Goal: Task Accomplishment & Management: Use online tool/utility

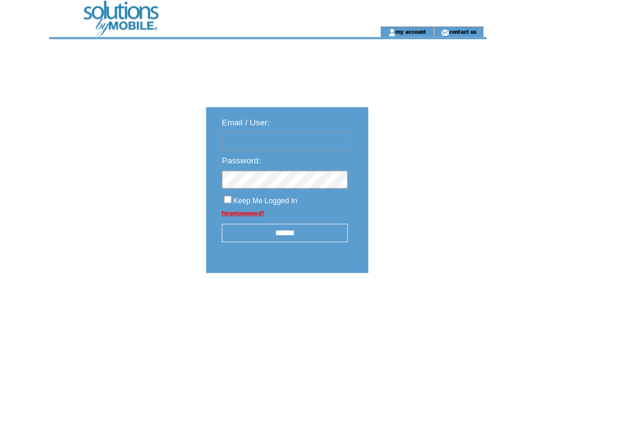
type input "**********"
click input "submit" at bounding box center [0, 0] width 0 height 0
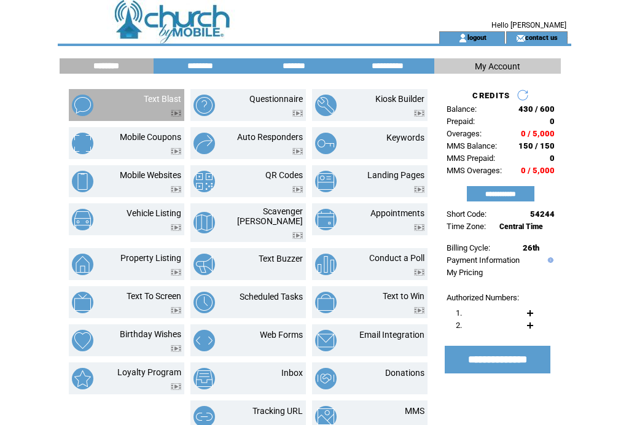
click at [129, 106] on td "Text Blast" at bounding box center [148, 105] width 66 height 23
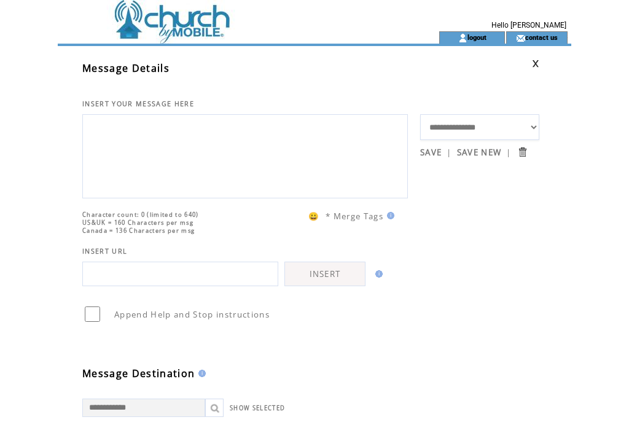
click at [106, 129] on textarea at bounding box center [245, 155] width 312 height 74
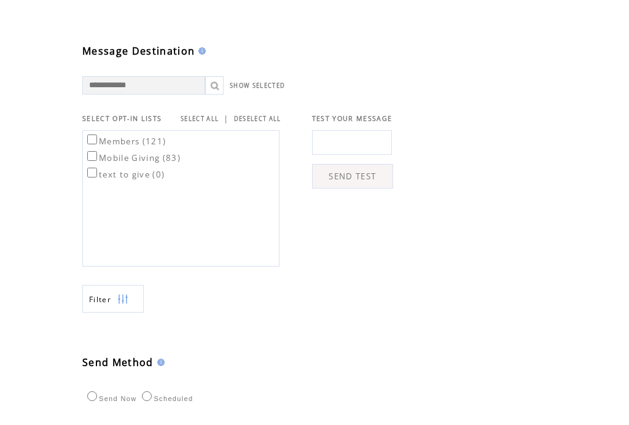
scroll to position [322, 0]
type textarea "**********"
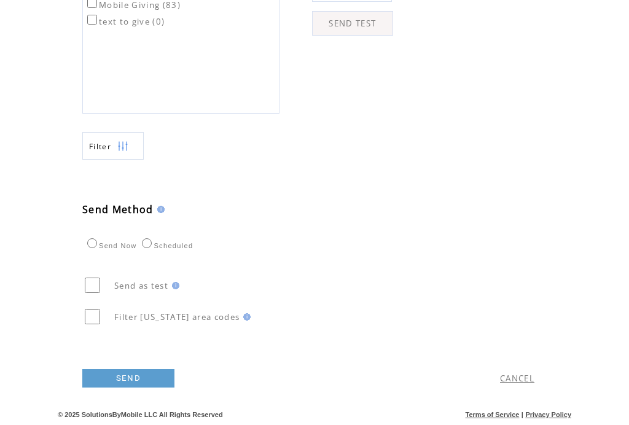
scroll to position [482, 0]
click at [129, 388] on link "SEND" at bounding box center [128, 379] width 92 height 18
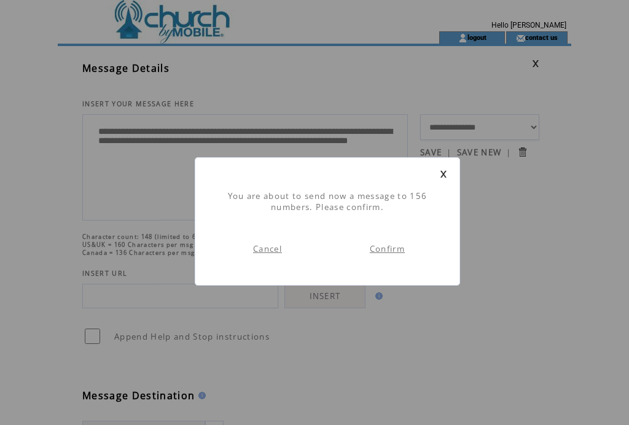
scroll to position [1, 0]
click at [381, 254] on link "Confirm" at bounding box center [387, 248] width 35 height 11
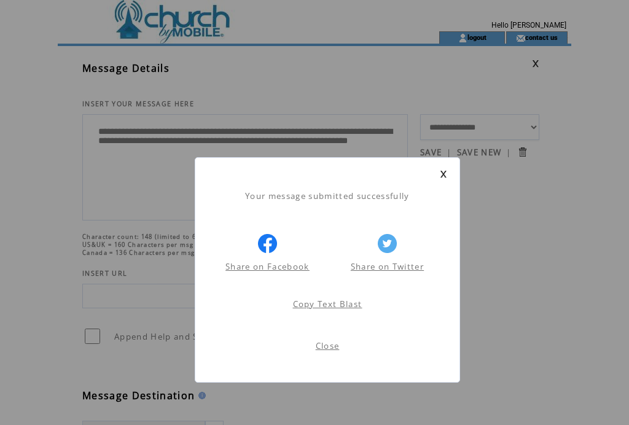
scroll to position [1, 0]
click at [327, 351] on link "Close" at bounding box center [328, 345] width 24 height 11
